Goal: Transaction & Acquisition: Purchase product/service

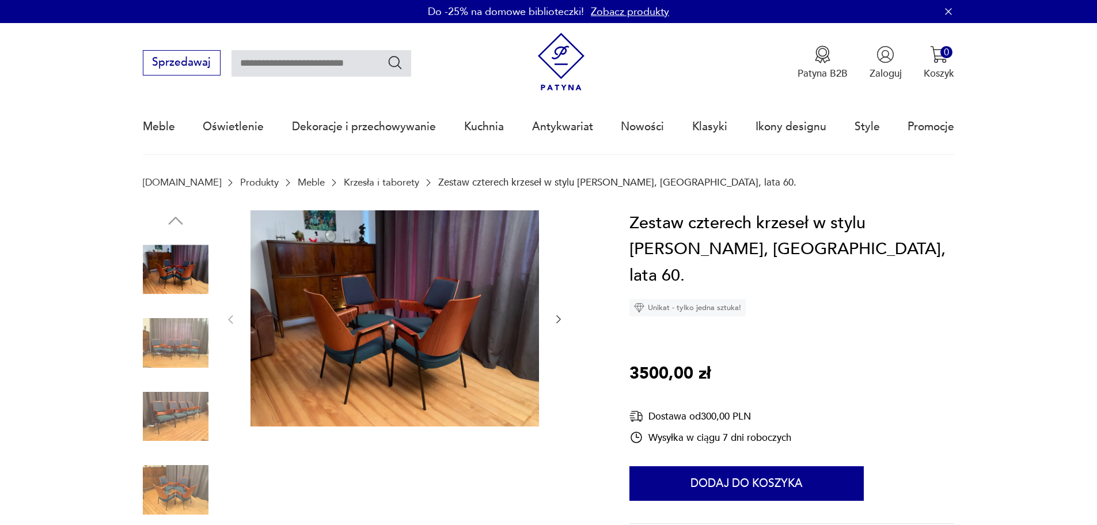
click at [417, 328] on img at bounding box center [394, 318] width 288 height 216
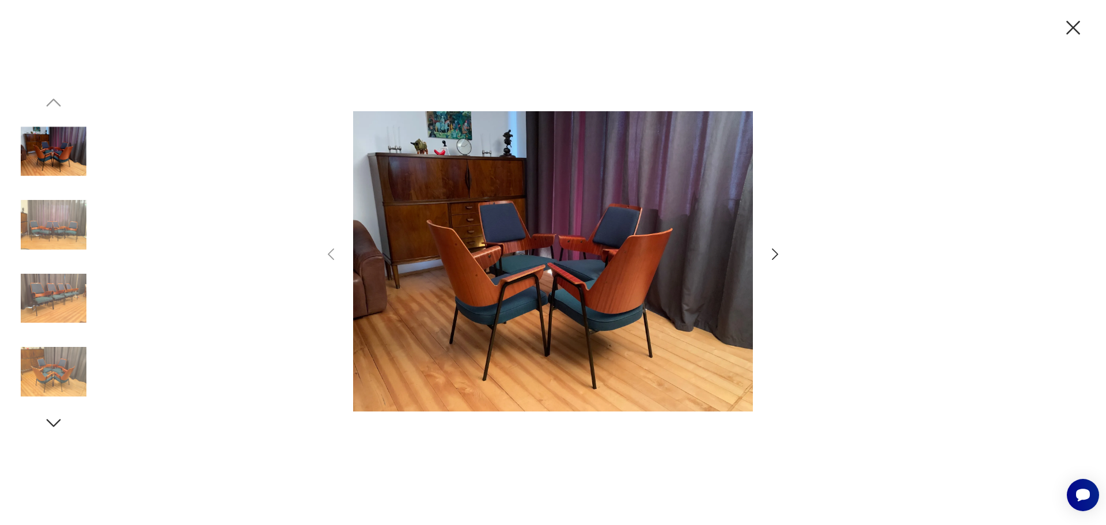
click at [776, 246] on icon "button" at bounding box center [774, 254] width 17 height 17
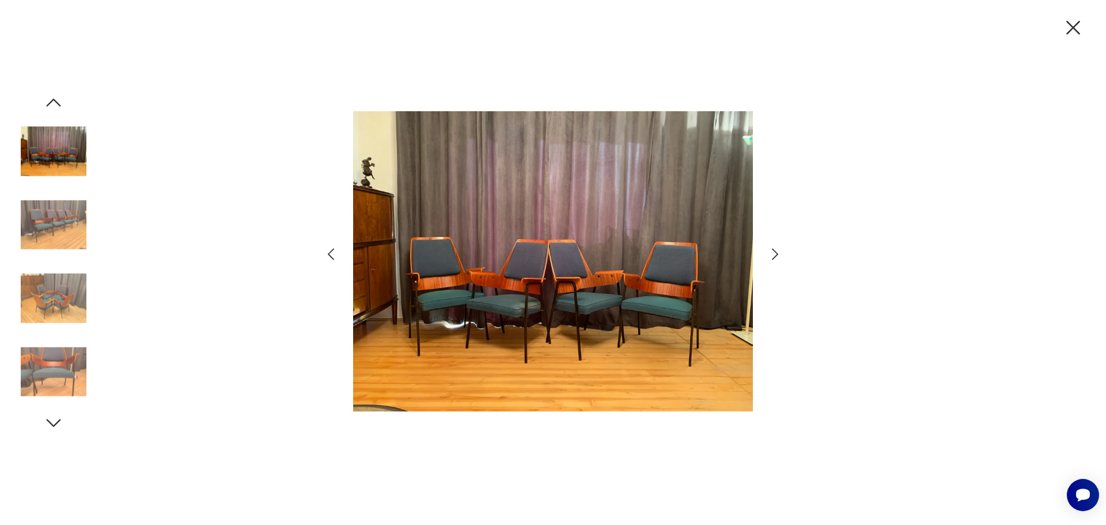
click at [776, 246] on icon "button" at bounding box center [774, 254] width 17 height 17
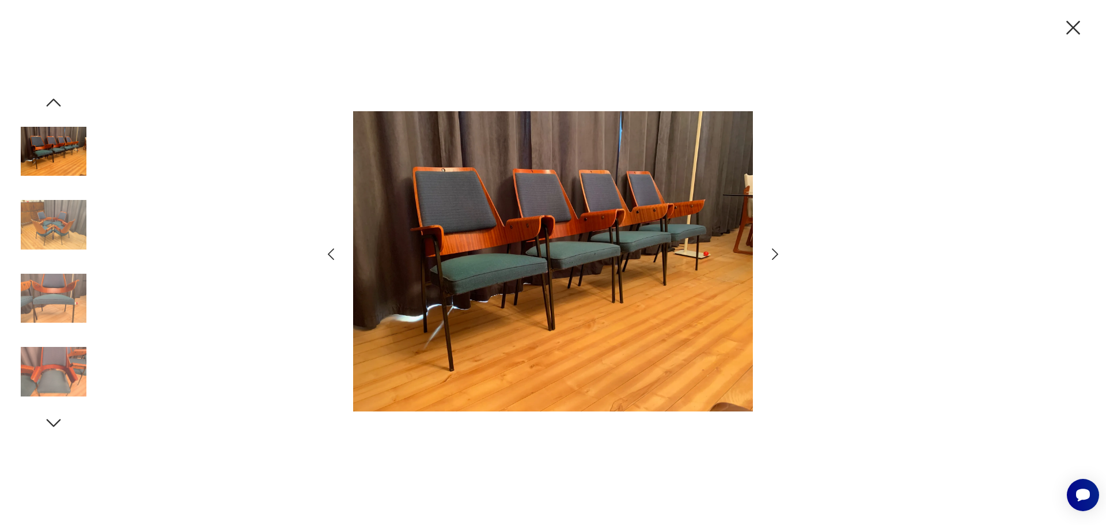
click at [776, 246] on icon "button" at bounding box center [774, 254] width 17 height 17
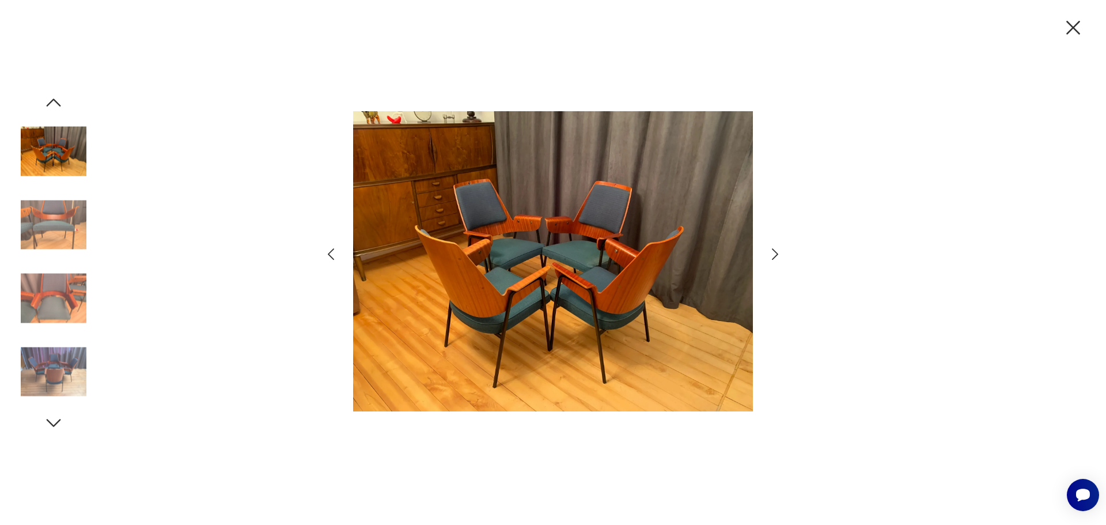
click at [776, 246] on icon "button" at bounding box center [774, 254] width 17 height 17
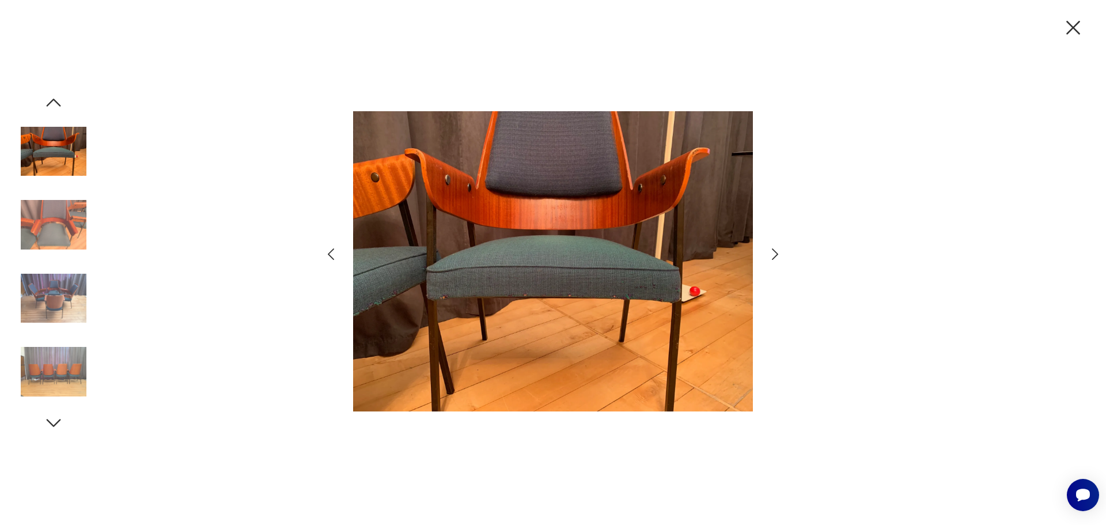
click at [774, 252] on icon "button" at bounding box center [774, 254] width 17 height 17
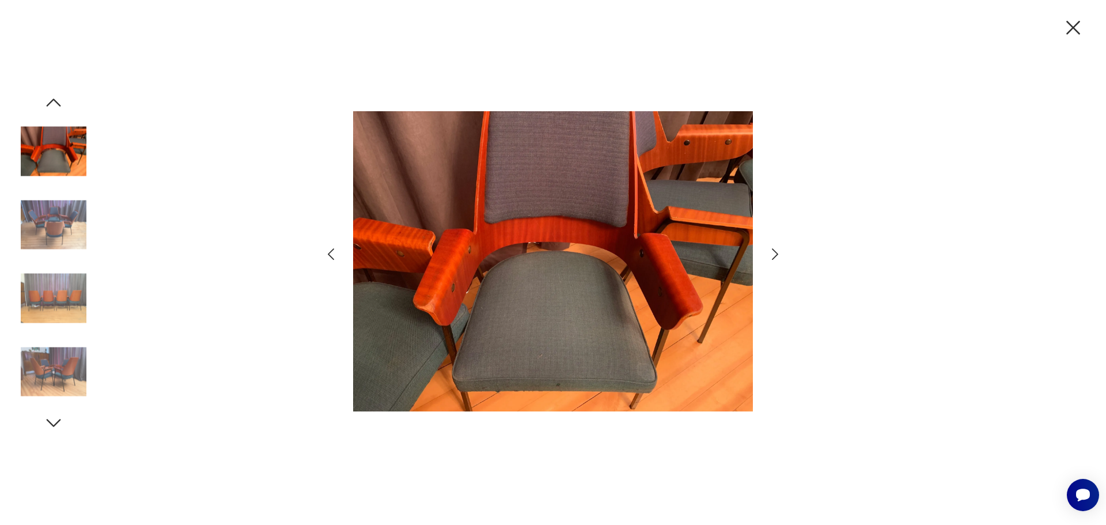
click at [774, 252] on icon "button" at bounding box center [774, 254] width 17 height 17
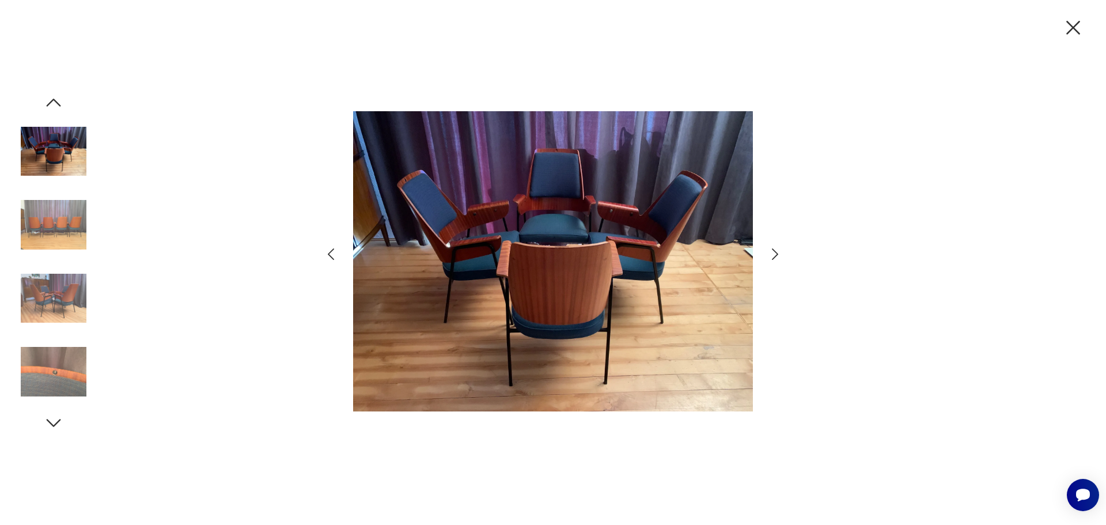
click at [774, 252] on icon "button" at bounding box center [774, 254] width 17 height 17
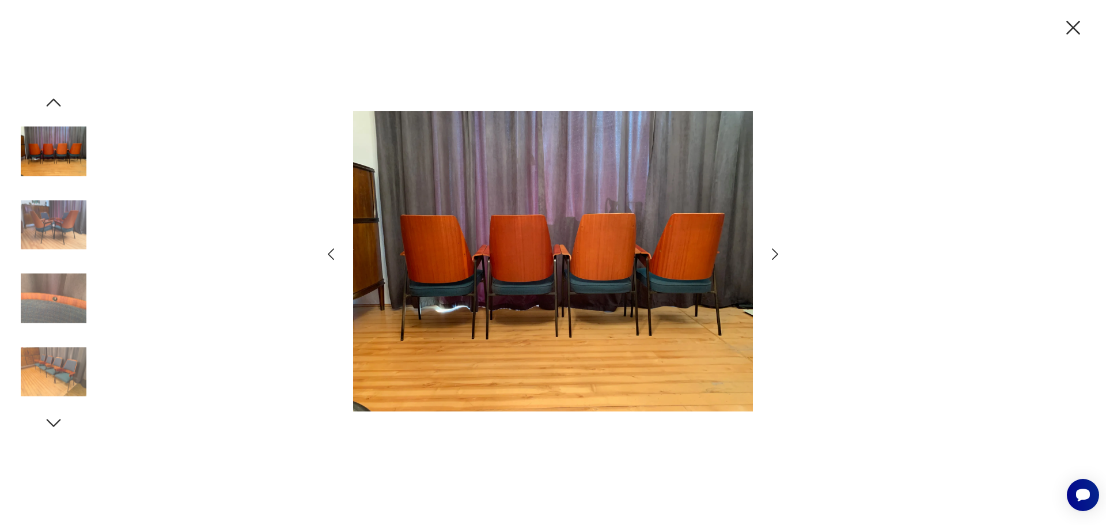
click at [1074, 28] on icon "button" at bounding box center [1073, 28] width 24 height 24
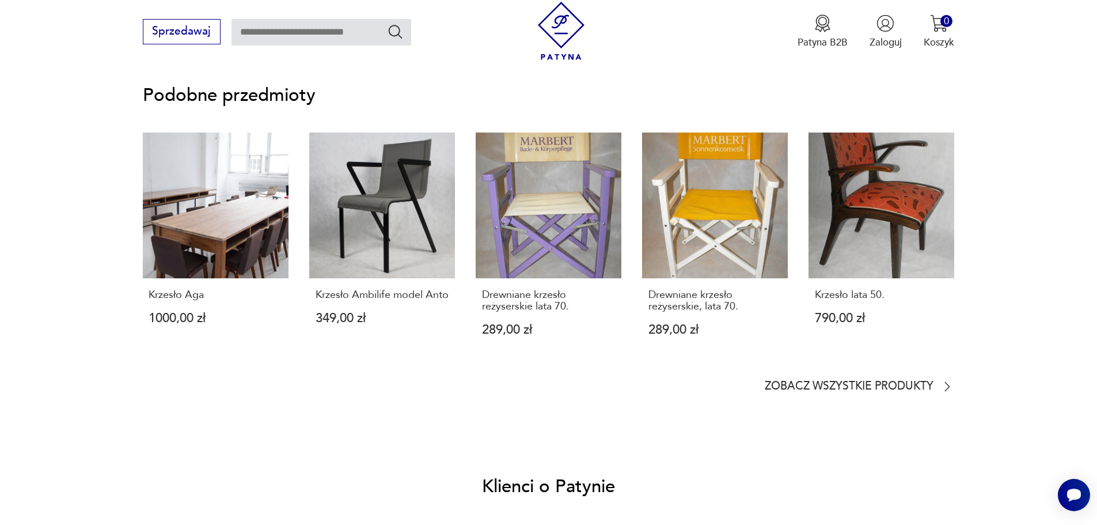
scroll to position [749, 0]
